Goal: Information Seeking & Learning: Learn about a topic

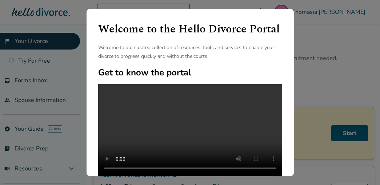
scroll to position [145, 0]
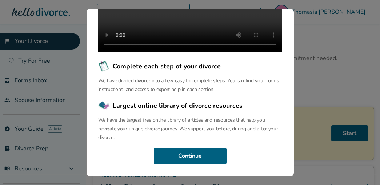
drag, startPoint x: 185, startPoint y: 156, endPoint x: 151, endPoint y: 23, distance: 137.0
click at [151, 23] on video at bounding box center [190, 6] width 184 height 92
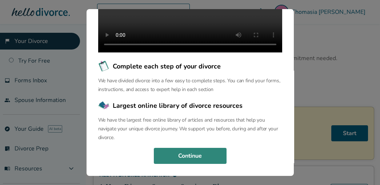
click at [196, 155] on button "Continue" at bounding box center [190, 156] width 73 height 16
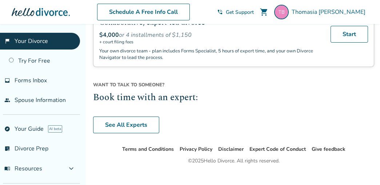
scroll to position [48, 0]
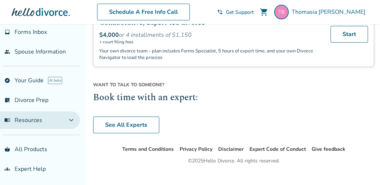
click at [45, 119] on button "menu_book Resources expand_more" at bounding box center [40, 119] width 80 height 17
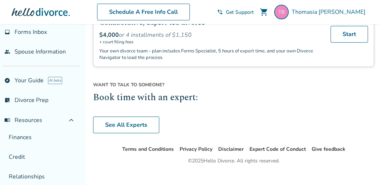
scroll to position [124, 0]
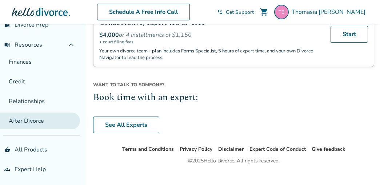
click at [48, 122] on link "After Divorce" at bounding box center [40, 120] width 80 height 17
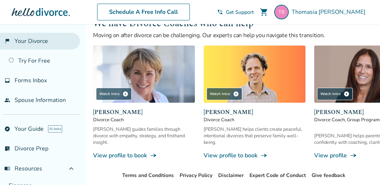
click at [49, 42] on link "flag_2 Your Divorce" at bounding box center [40, 41] width 80 height 17
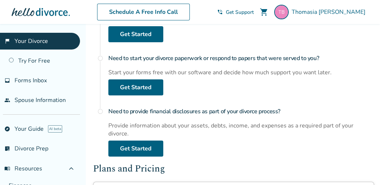
scroll to position [329, 0]
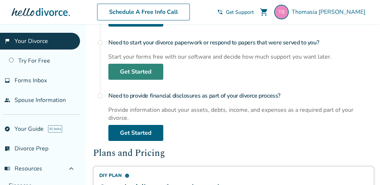
click at [131, 71] on link "Get Started" at bounding box center [135, 72] width 55 height 16
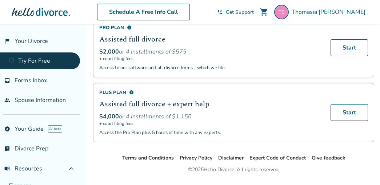
scroll to position [51, 0]
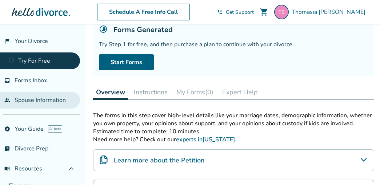
click at [36, 99] on link "people Spouse Information" at bounding box center [40, 100] width 80 height 17
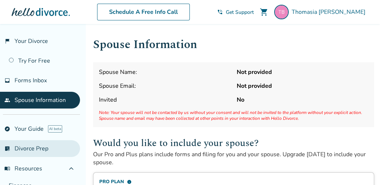
click at [37, 146] on link "list_alt_check Divorce Prep" at bounding box center [40, 148] width 80 height 17
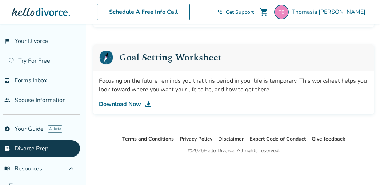
scroll to position [124, 0]
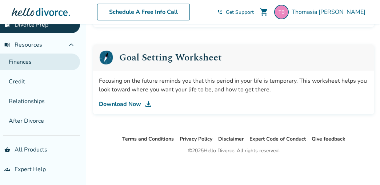
click at [25, 61] on link "Finances" at bounding box center [40, 61] width 80 height 17
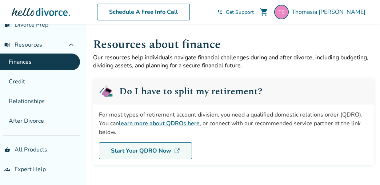
click at [133, 148] on link "Start Your QDRO Now" at bounding box center [145, 150] width 93 height 17
